Goal: Task Accomplishment & Management: Manage account settings

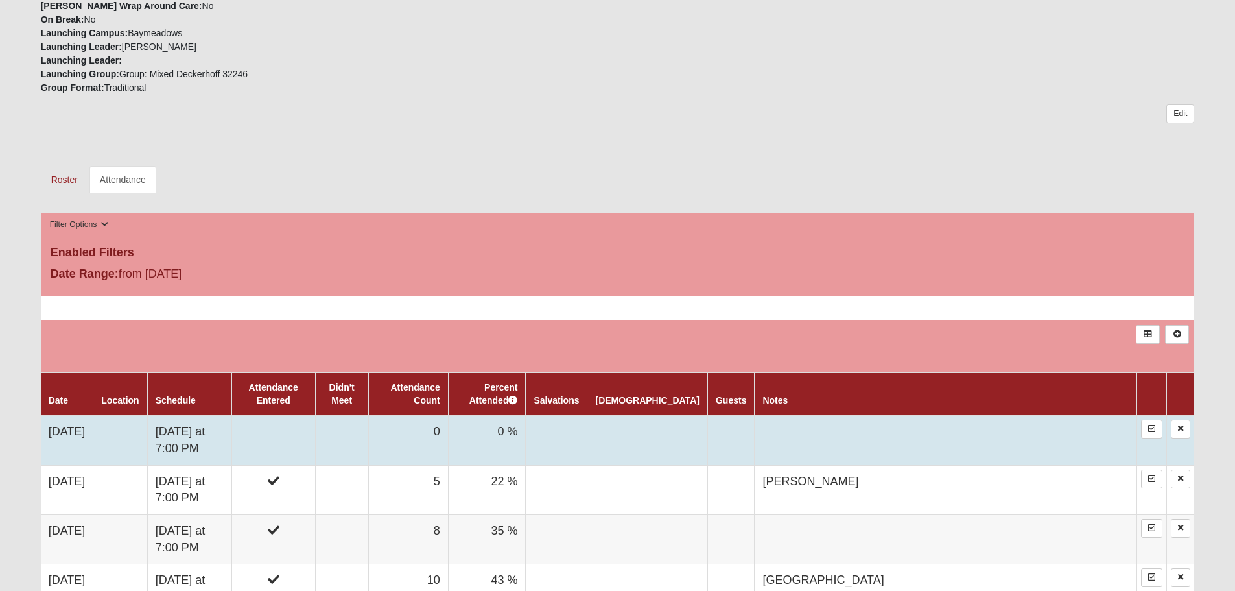
scroll to position [519, 0]
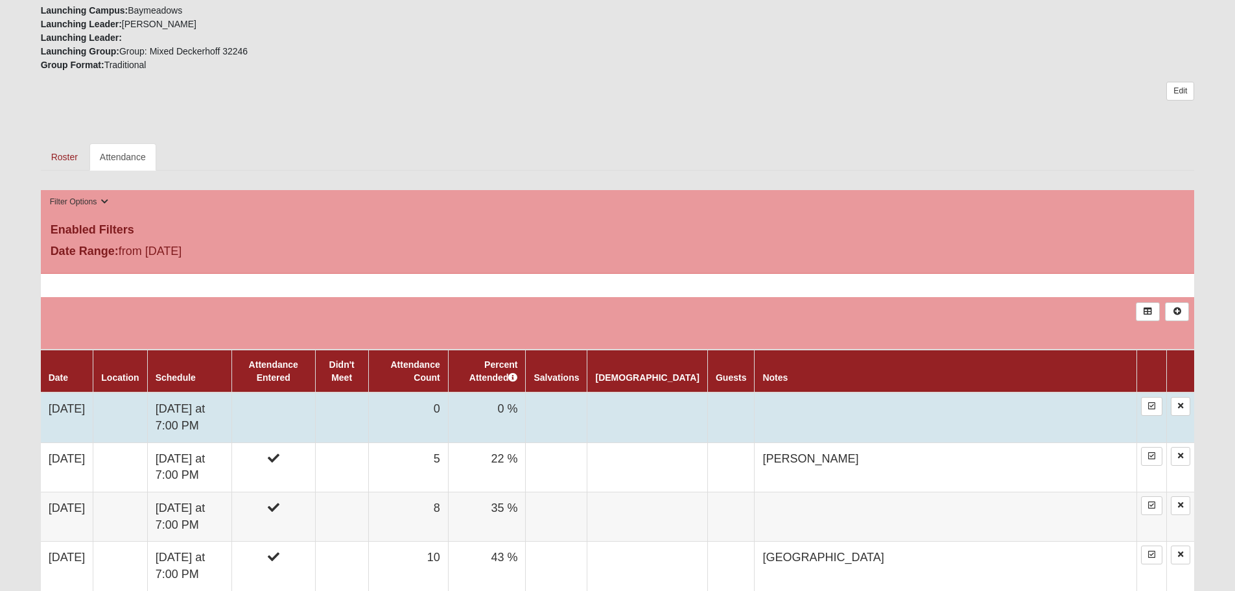
click at [315, 419] on td at bounding box center [274, 417] width 84 height 50
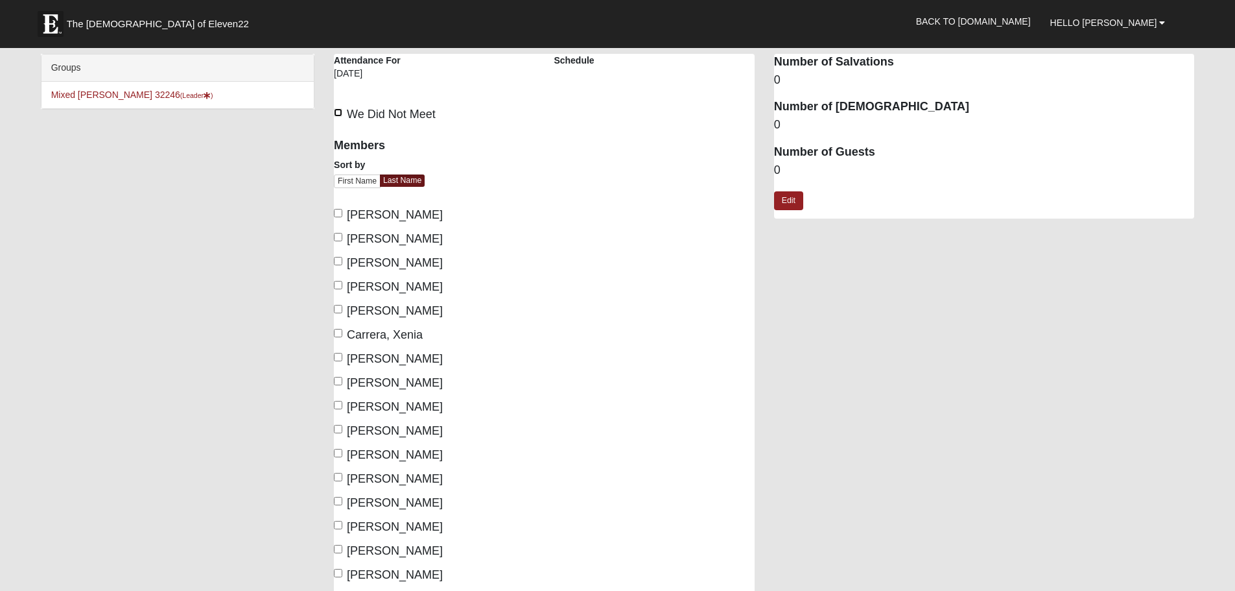
click at [339, 113] on input "We Did Not Meet" at bounding box center [338, 112] width 8 height 8
checkbox input "true"
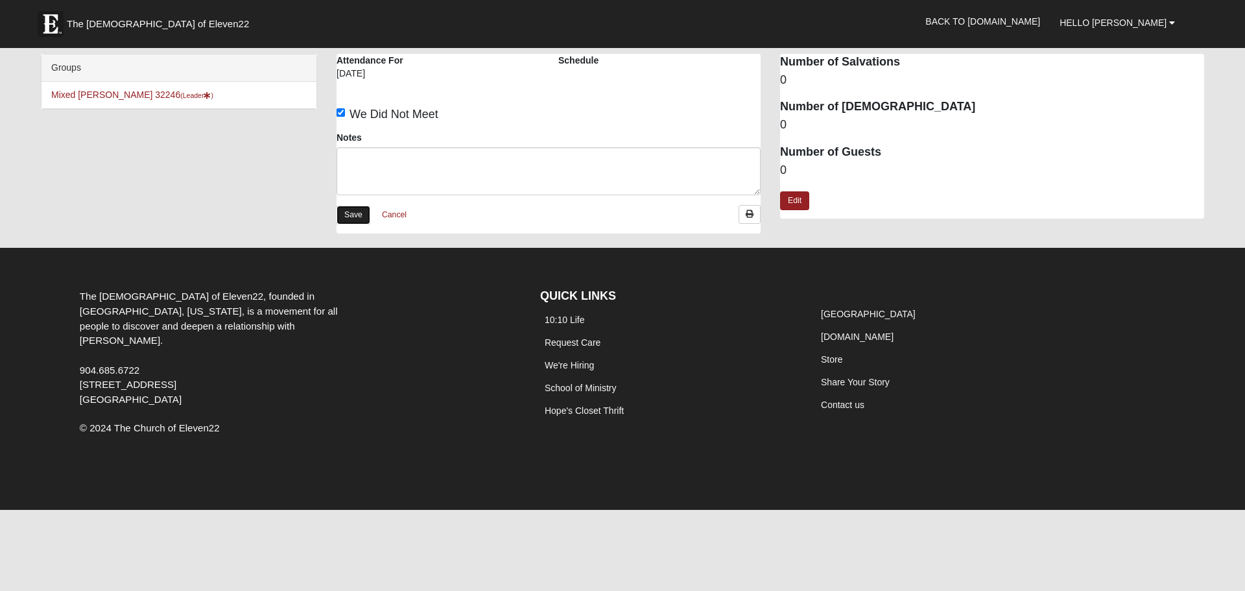
click at [340, 211] on link "Save" at bounding box center [354, 215] width 34 height 19
